Goal: Transaction & Acquisition: Subscribe to service/newsletter

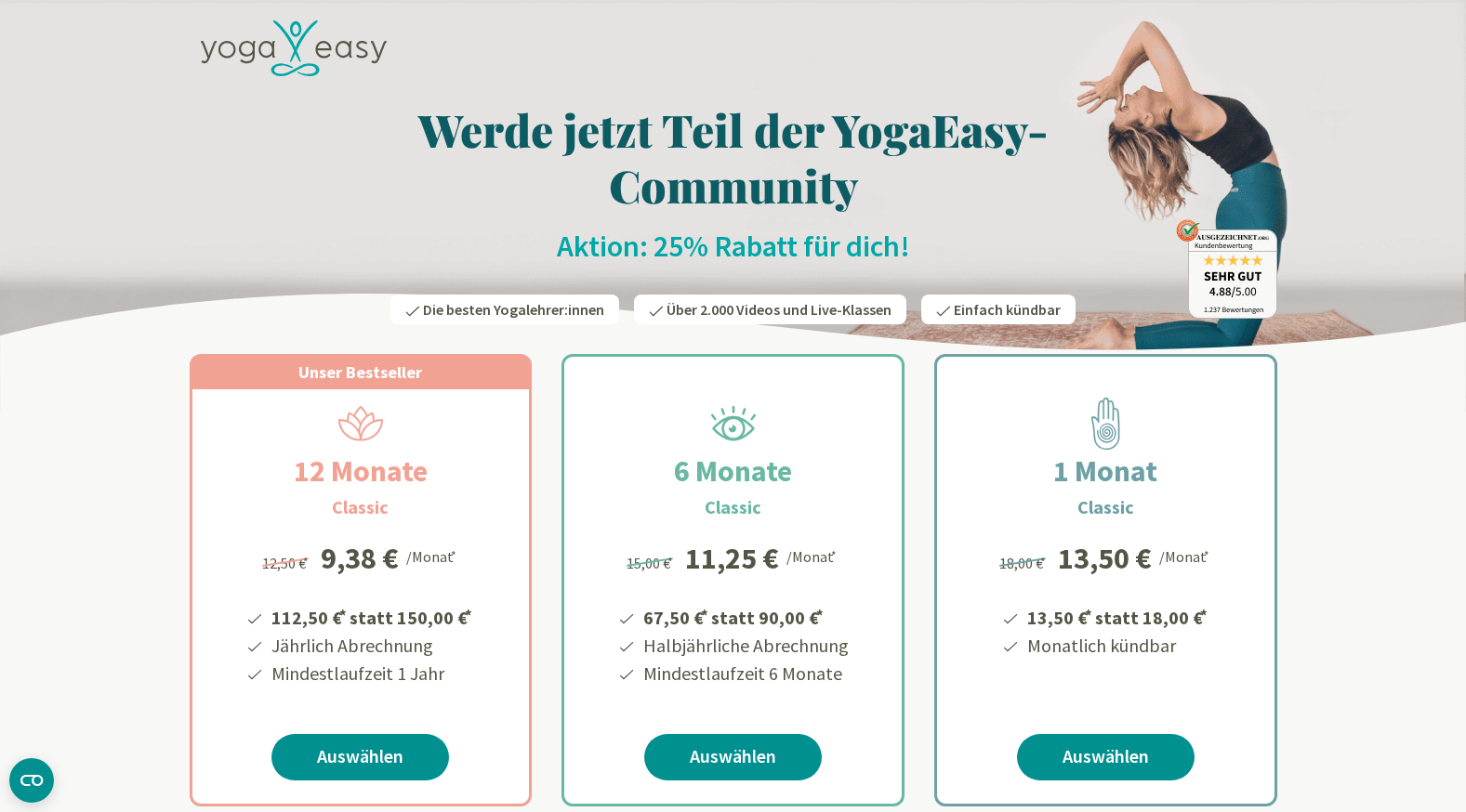
scroll to position [37, 0]
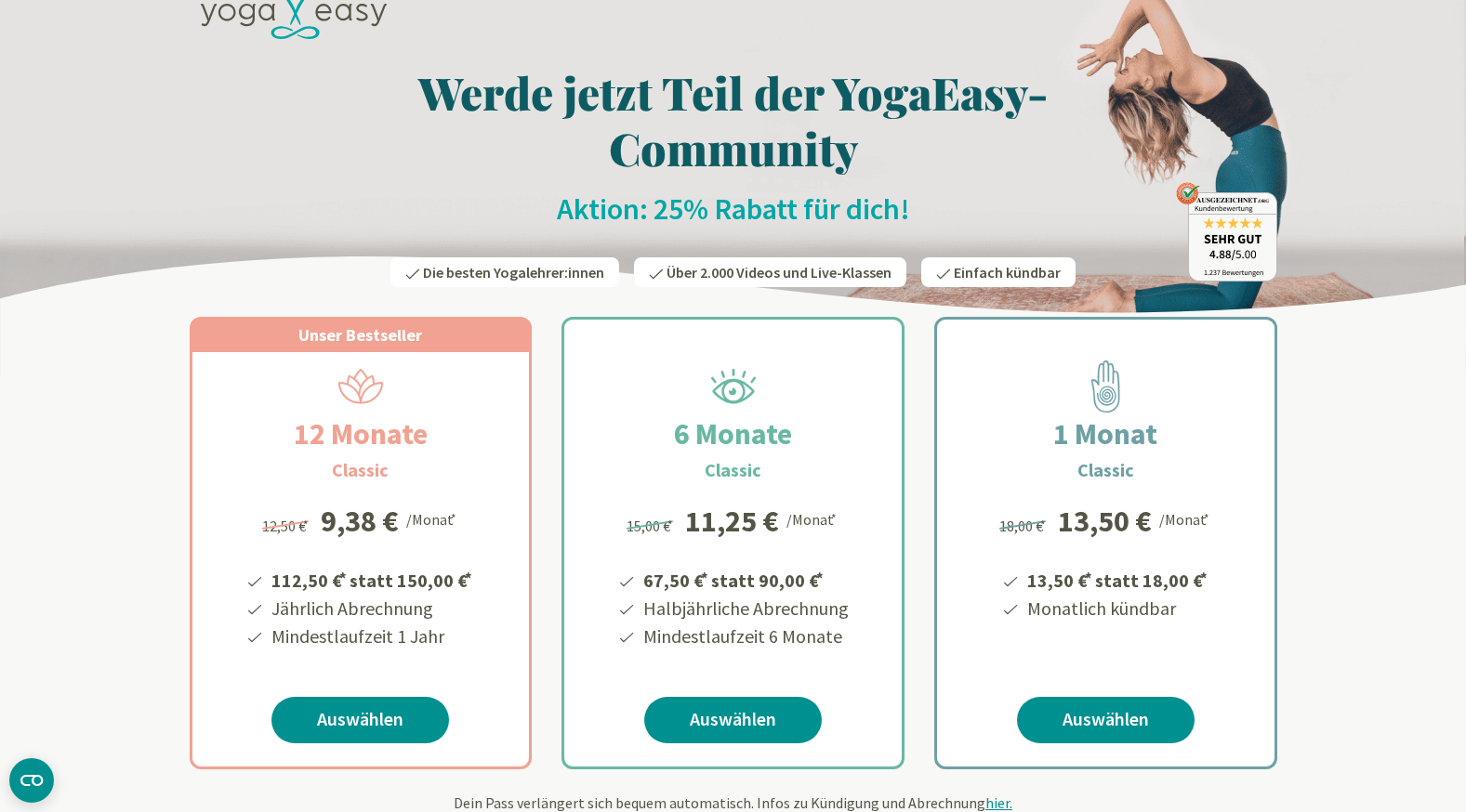
drag, startPoint x: 348, startPoint y: 740, endPoint x: 379, endPoint y: -60, distance: 800.6
click at [367, 716] on link "Auswählen" at bounding box center [359, 719] width 177 height 46
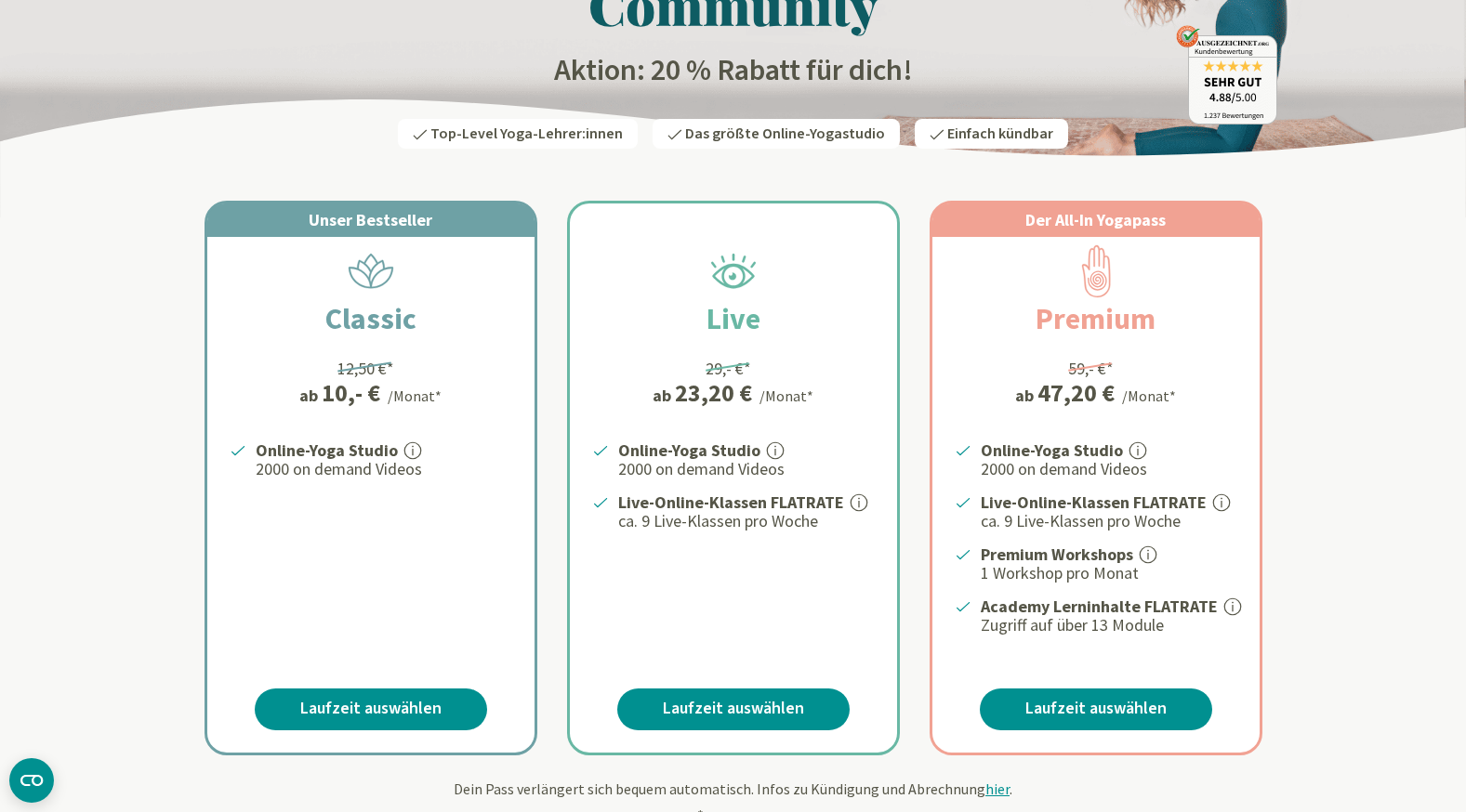
scroll to position [214, 0]
